Goal: Task Accomplishment & Management: Manage account settings

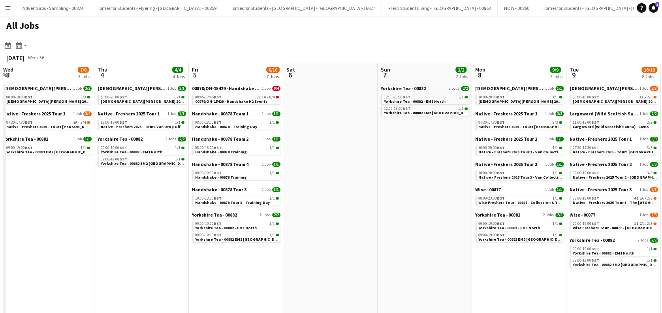
scroll to position [0, 212]
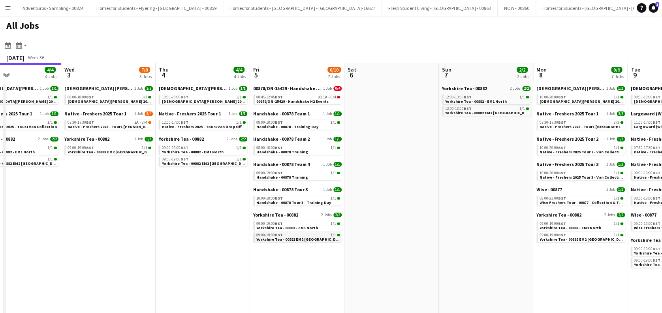
drag, startPoint x: 171, startPoint y: 235, endPoint x: 261, endPoint y: 234, distance: 90.5
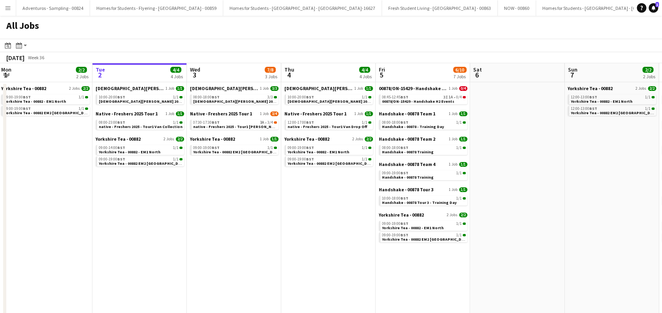
drag, startPoint x: 187, startPoint y: 241, endPoint x: 314, endPoint y: 252, distance: 127.2
click at [237, 124] on span "native - Freshers 2025 - Tour1 [PERSON_NAME]" at bounding box center [237, 126] width 87 height 5
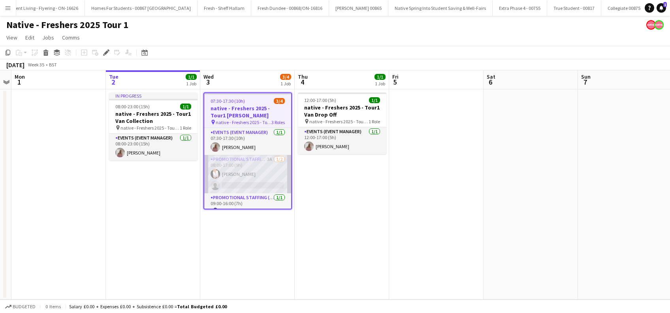
click at [245, 182] on app-card-role "Promotional Staffing (Brand Ambassadors) 3A 1/2 08:00-17:00 (9h) Inger Stevenso…" at bounding box center [247, 174] width 87 height 38
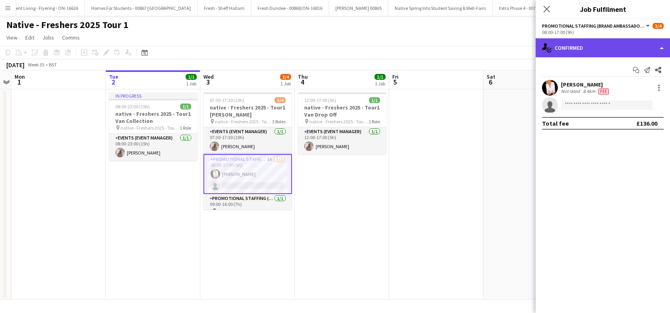
click at [599, 47] on div "single-neutral-actions-check-2 Confirmed" at bounding box center [603, 47] width 134 height 19
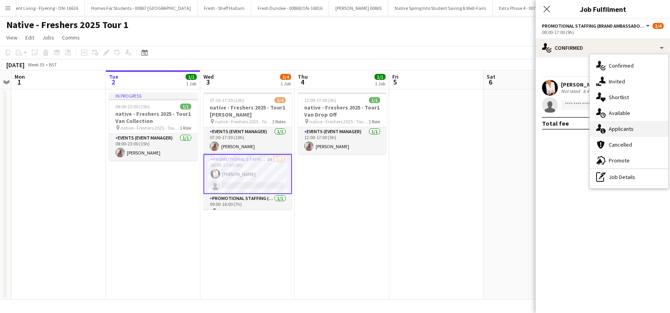
click at [624, 126] on span "Applicants" at bounding box center [621, 128] width 25 height 7
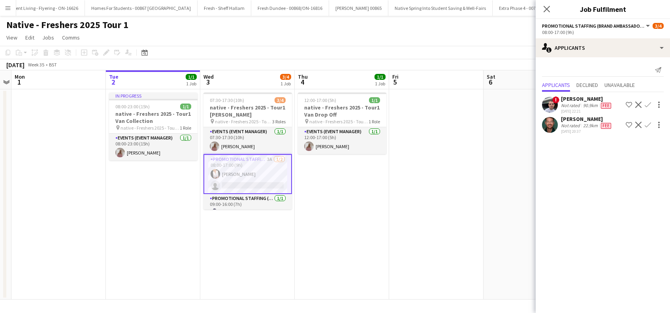
click at [648, 124] on app-icon "Confirm" at bounding box center [648, 125] width 6 height 6
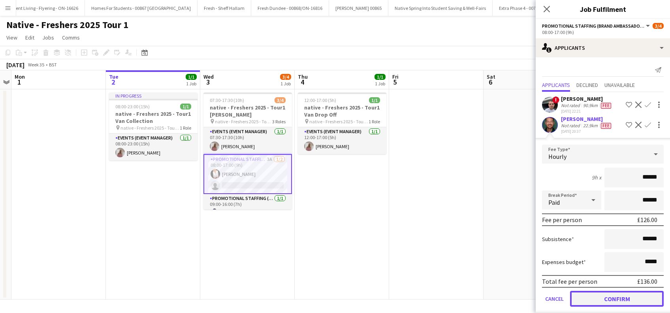
click at [607, 297] on button "Confirm" at bounding box center [617, 299] width 94 height 16
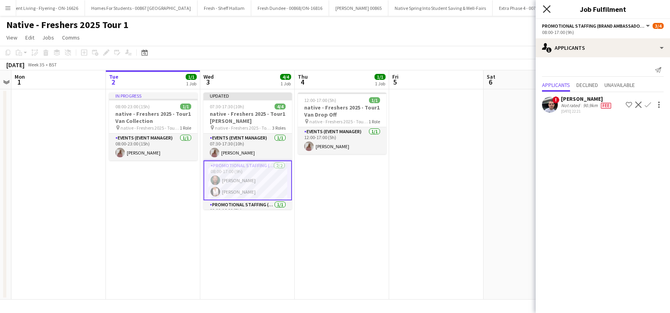
click at [547, 10] on icon "Close pop-in" at bounding box center [547, 9] width 8 height 8
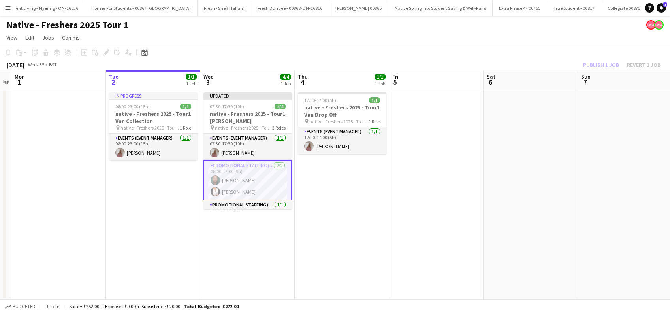
click at [537, 165] on app-date-cell at bounding box center [530, 194] width 94 height 210
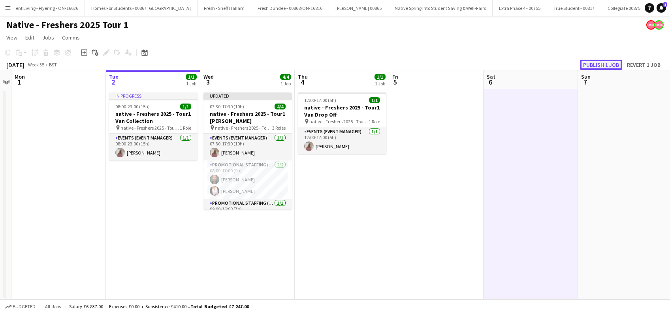
click at [607, 62] on button "Publish 1 job" at bounding box center [601, 65] width 42 height 10
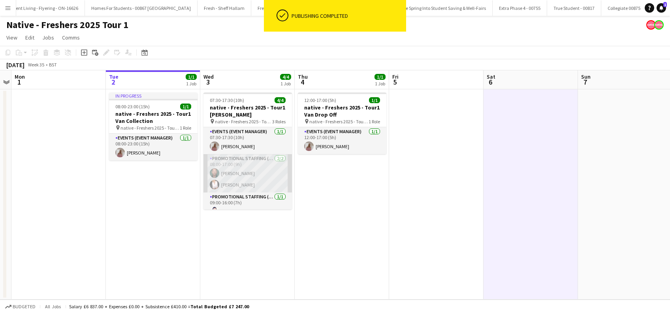
click at [233, 173] on app-card-role "Promotional Staffing (Brand Ambassadors) 2/2 08:00-17:00 (9h) Dean Moffat Inger…" at bounding box center [247, 173] width 88 height 38
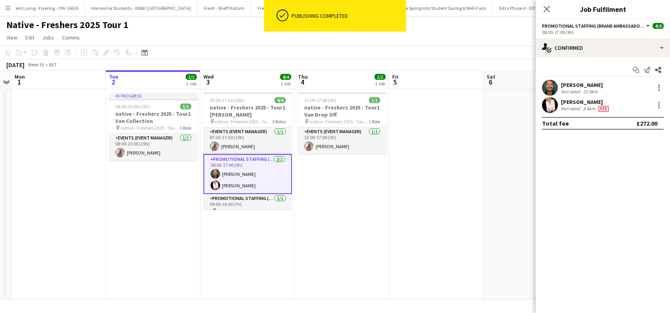
click at [585, 82] on div "Dean Moffat" at bounding box center [582, 84] width 42 height 7
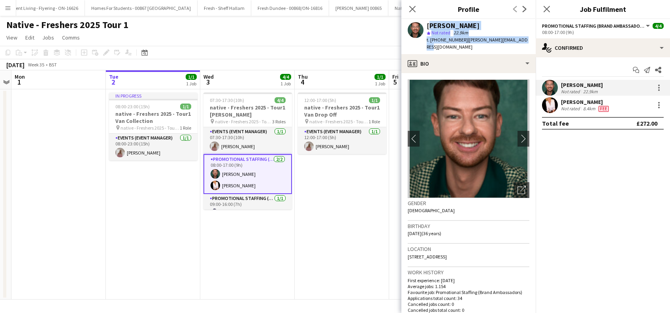
drag, startPoint x: 530, startPoint y: 38, endPoint x: 427, endPoint y: 19, distance: 104.8
click at [427, 19] on div "Dean Moffat star Not rated 22.9km t. +4407950130117 | dean.moffat1988@gmail.com" at bounding box center [468, 36] width 134 height 35
copy div "Dean Moffat star Not rated 22.9km t. +4407950130117 | dean.moffat1988@gmail.com"
click at [411, 10] on icon at bounding box center [412, 9] width 8 height 8
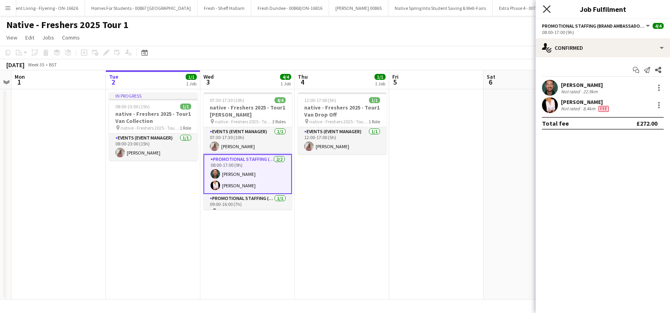
click at [549, 9] on icon "Close pop-in" at bounding box center [547, 9] width 8 height 8
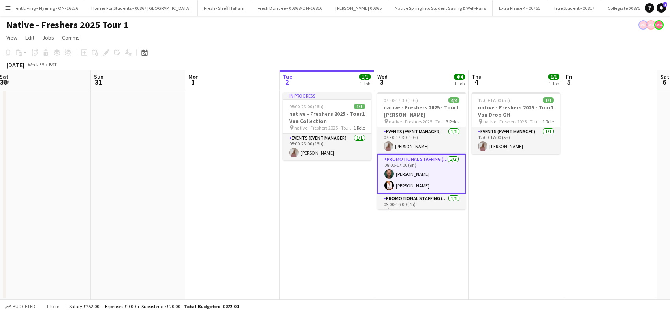
scroll to position [0, 212]
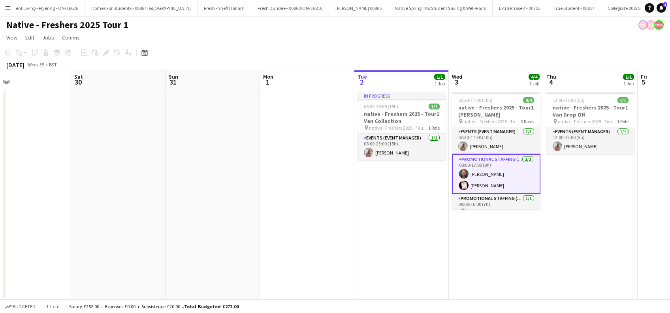
drag, startPoint x: 354, startPoint y: 241, endPoint x: 602, endPoint y: 236, distance: 248.1
click at [602, 236] on app-calendar-viewport "Wed 27 Thu 28 Fri 29 Sat 30 Sun 31 Mon 1 Tue 2 1/1 1 Job Wed 3 4/4 1 Job Thu 4 …" at bounding box center [335, 184] width 670 height 229
click at [499, 262] on app-date-cell "07:30-17:30 (10h) 4/4 native - Freshers 2025 - Tour1 Heriot Watt pin native - F…" at bounding box center [496, 194] width 94 height 210
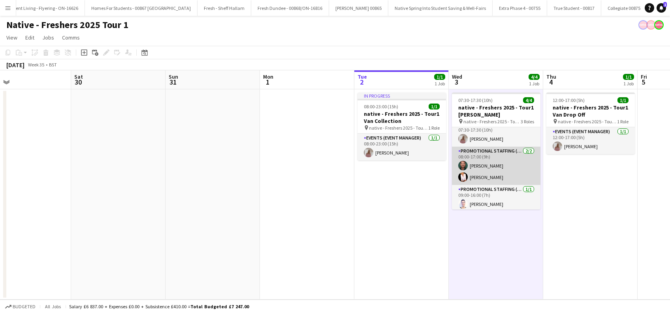
scroll to position [9, 0]
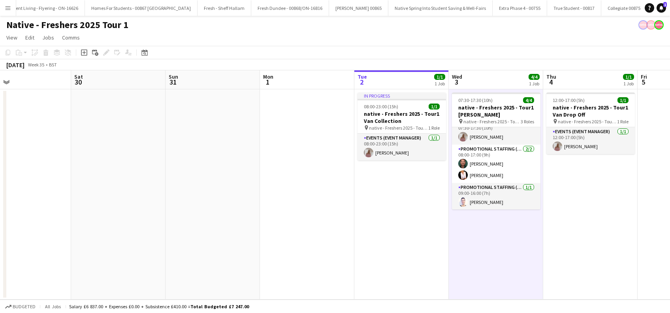
click at [310, 263] on app-date-cell at bounding box center [307, 194] width 94 height 210
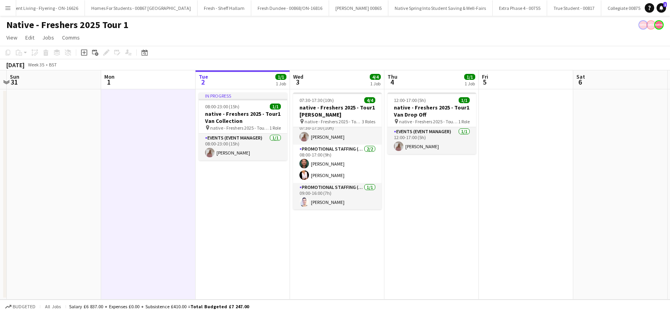
drag, startPoint x: 436, startPoint y: 253, endPoint x: 276, endPoint y: 269, distance: 160.3
click at [276, 269] on app-calendar-viewport "Wed 27 Thu 28 Fri 29 Sat 30 Sun 31 Mon 1 Tue 2 1/1 1 Job Wed 3 4/4 1 Job Thu 4 …" at bounding box center [335, 184] width 670 height 229
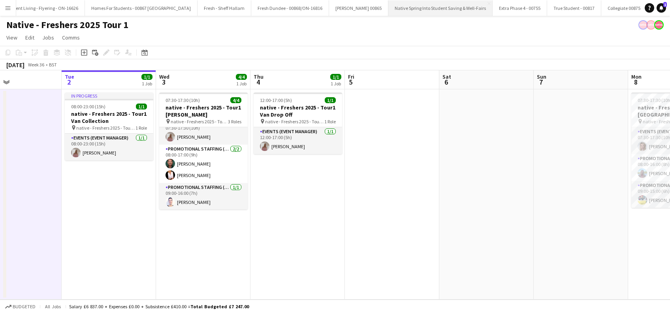
drag, startPoint x: 438, startPoint y: 256, endPoint x: 256, endPoint y: 12, distance: 304.3
click at [305, 277] on app-calendar-viewport "Fri 29 Sat 30 Sun 31 Mon 1 Tue 2 1/1 1 Job Wed 3 4/4 1 Job Thu 4 1/1 1 Job Fri …" at bounding box center [335, 184] width 670 height 229
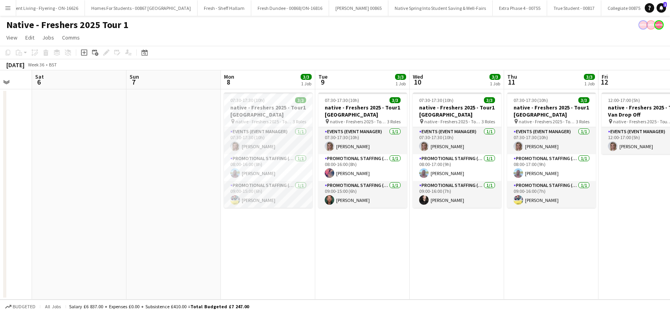
scroll to position [0, 364]
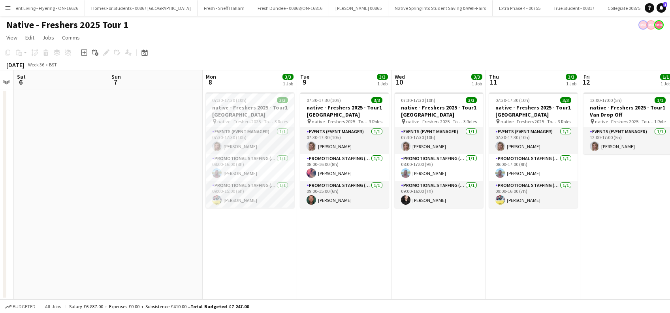
drag, startPoint x: 425, startPoint y: 261, endPoint x: -2, endPoint y: 283, distance: 428.3
click at [0, 283] on html "Menu Boards Boards Boards All jobs Status Workforce Workforce My Workforce Recr…" at bounding box center [335, 156] width 670 height 313
click at [239, 227] on app-date-cell "07:30-17:30 (10h) 3/3 native - Freshers 2025 - Tour1 Glasgow Caledonian pin nat…" at bounding box center [250, 194] width 94 height 210
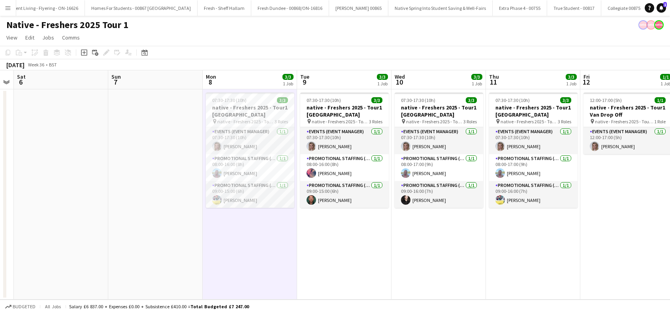
click at [354, 267] on app-date-cell "07:30-17:30 (10h) 3/3 native - Freshers 2025 - Tour1 Glasgow Caledonian pin nat…" at bounding box center [344, 194] width 94 height 210
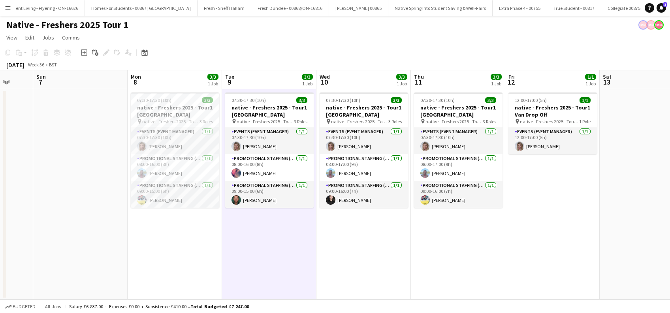
scroll to position [0, 275]
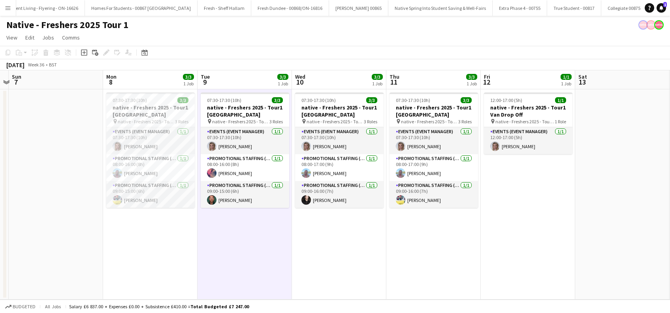
drag, startPoint x: 453, startPoint y: 257, endPoint x: 354, endPoint y: 273, distance: 99.9
click at [354, 273] on app-calendar-viewport "Thu 4 1/1 1 Job Fri 5 Sat 6 Sun 7 Mon 8 3/3 1 Job Tue 9 3/3 1 Job Wed 10 3/3 1 …" at bounding box center [335, 184] width 670 height 229
click at [148, 231] on app-date-cell "07:30-17:30 (10h) 3/3 native - Freshers 2025 - Tour1 Glasgow Caledonian pin nat…" at bounding box center [150, 194] width 94 height 210
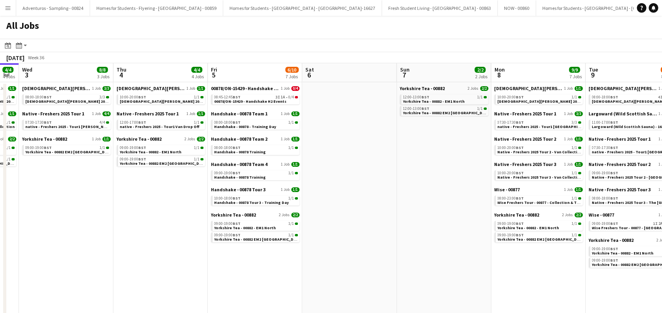
scroll to position [0, 363]
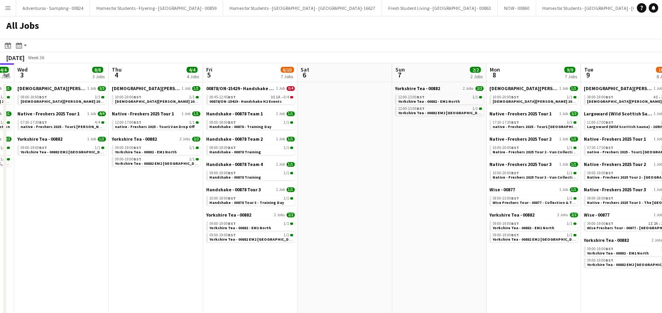
drag, startPoint x: 342, startPoint y: 223, endPoint x: 168, endPoint y: 234, distance: 174.5
click at [168, 234] on app-calendar-viewport "Sat 30 Sun 31 2/2 2 Jobs Mon 1 2/2 2 Jobs Tue 2 4/4 4 Jobs Wed 3 8/8 3 Jobs Thu…" at bounding box center [331, 235] width 662 height 344
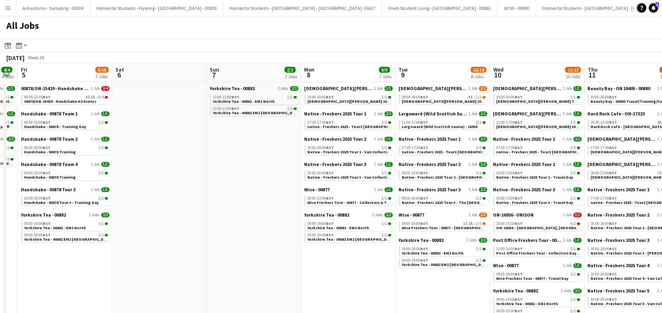
scroll to position [0, 294]
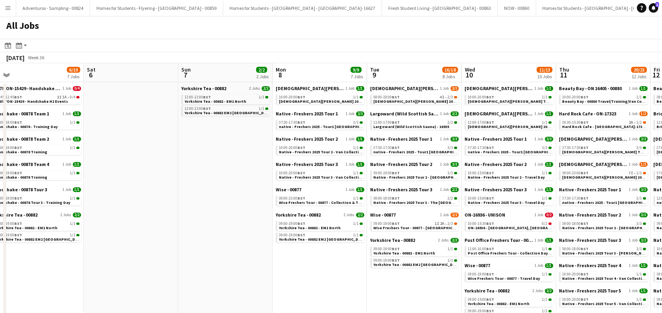
drag, startPoint x: 323, startPoint y: 234, endPoint x: 127, endPoint y: 246, distance: 195.9
click at [127, 246] on app-calendar-viewport "Tue 2 4/4 4 Jobs Wed 3 8/8 3 Jobs Thu 4 4/4 4 Jobs Fri 5 6/10 7 Jobs Sat 6 Sun …" at bounding box center [331, 235] width 662 height 344
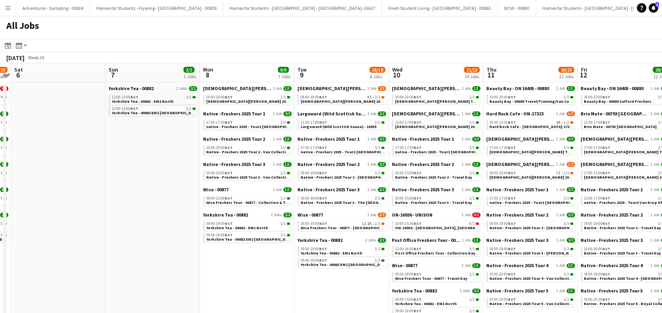
scroll to position [0, 216]
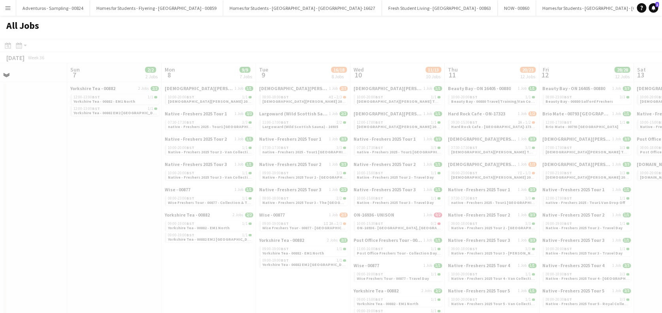
drag, startPoint x: 308, startPoint y: 274, endPoint x: 197, endPoint y: 264, distance: 111.4
click at [182, 263] on app-all-jobs "All Jobs Date picker SEP 2025 SEP 2025 Monday M Tuesday T Wednesday W Thursday …" at bounding box center [331, 212] width 662 height 392
